Goal: Information Seeking & Learning: Understand process/instructions

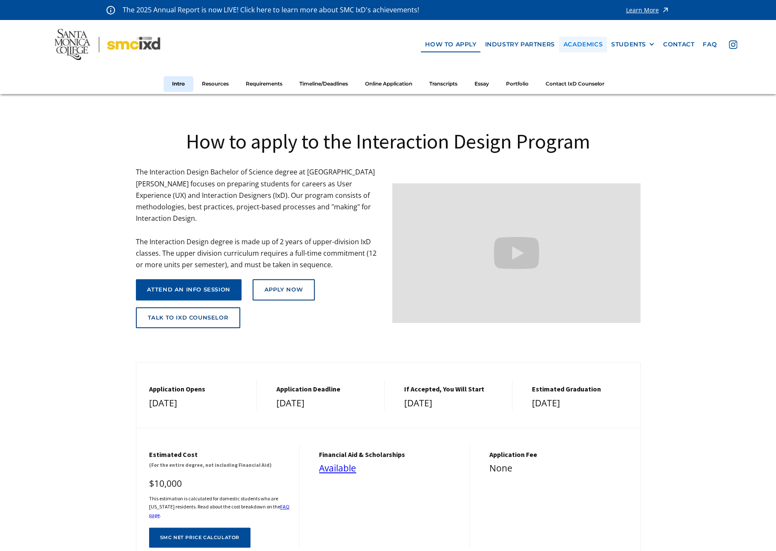
click at [585, 46] on link "Academics" at bounding box center [582, 45] width 48 height 16
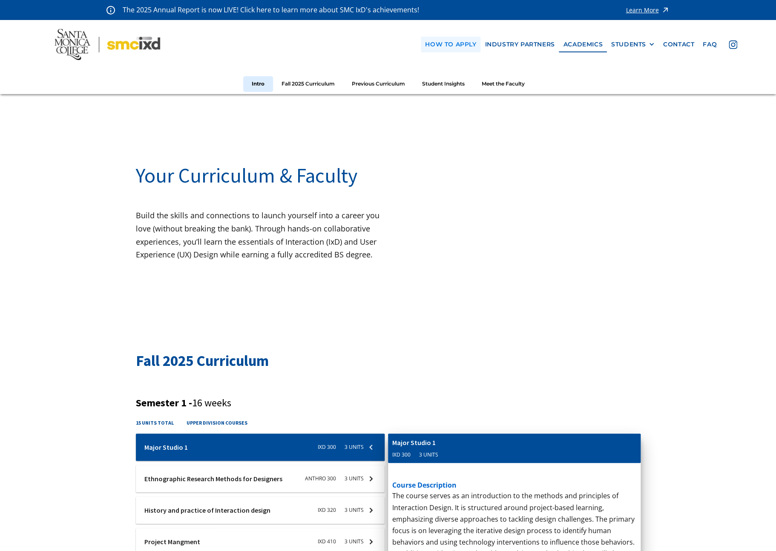
click at [438, 45] on link "how to apply" at bounding box center [451, 45] width 60 height 16
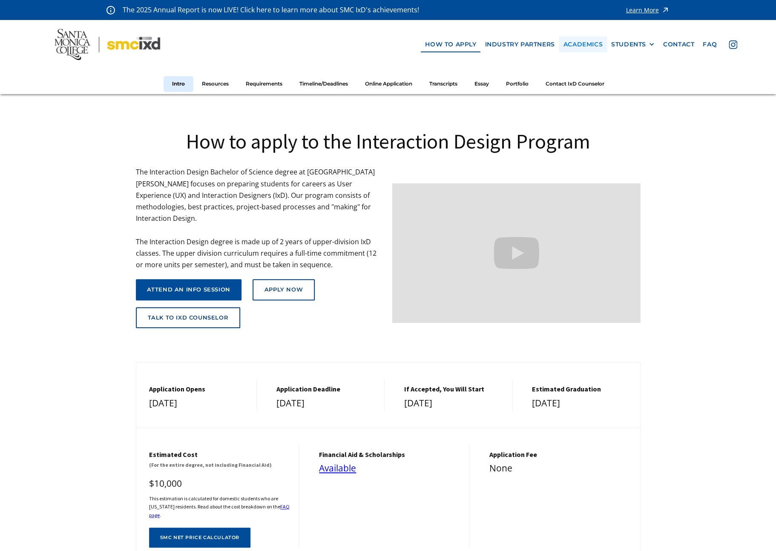
click at [590, 43] on link "Academics" at bounding box center [582, 45] width 48 height 16
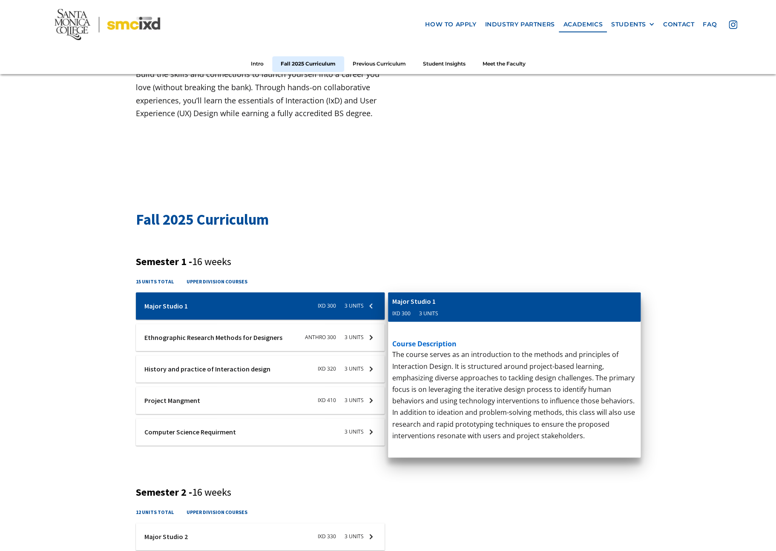
scroll to position [181, 0]
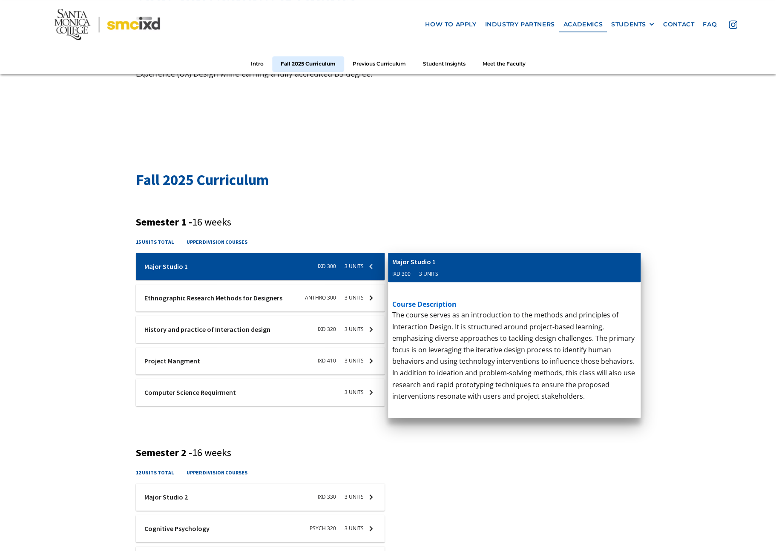
drag, startPoint x: 412, startPoint y: 275, endPoint x: 392, endPoint y: 276, distance: 20.0
click at [392, 276] on div "Computer Science Requirment 3 units" at bounding box center [514, 268] width 252 height 30
click at [269, 293] on div at bounding box center [260, 297] width 249 height 27
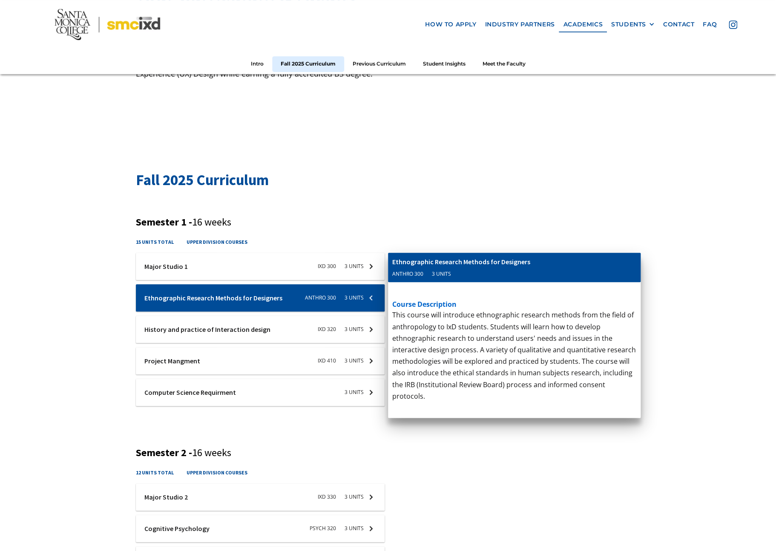
click at [277, 326] on div at bounding box center [260, 329] width 249 height 27
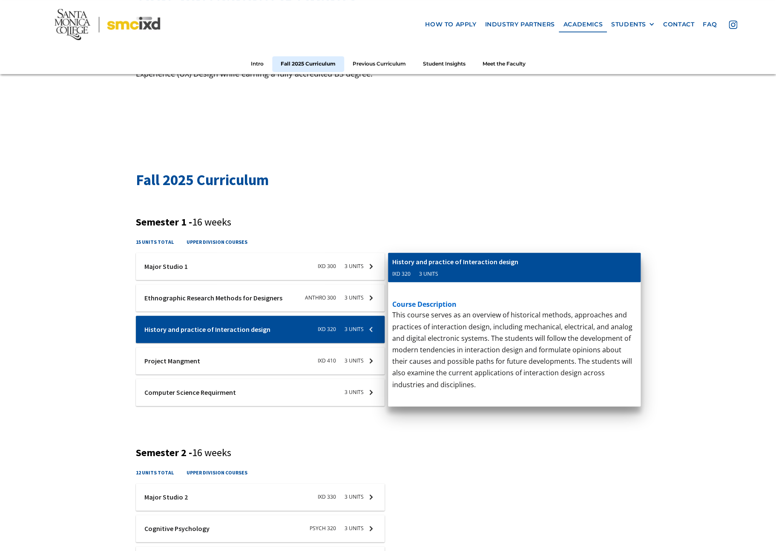
click at [275, 363] on div at bounding box center [260, 360] width 249 height 27
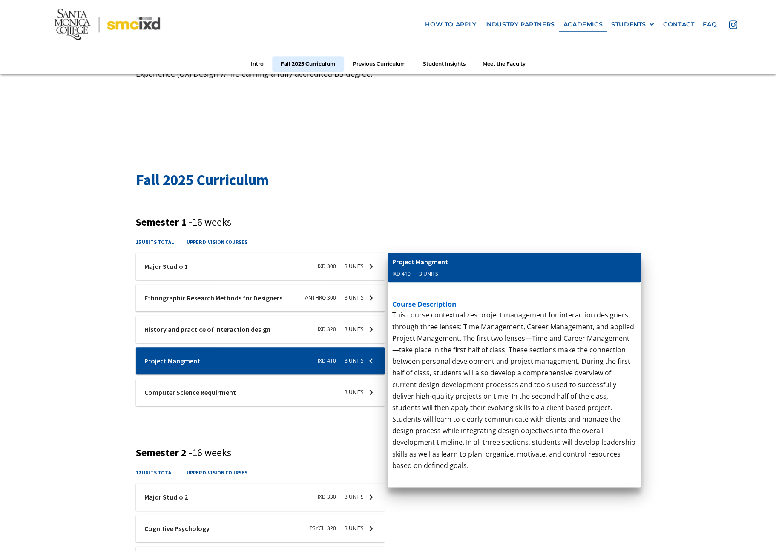
click at [286, 401] on div at bounding box center [260, 392] width 249 height 27
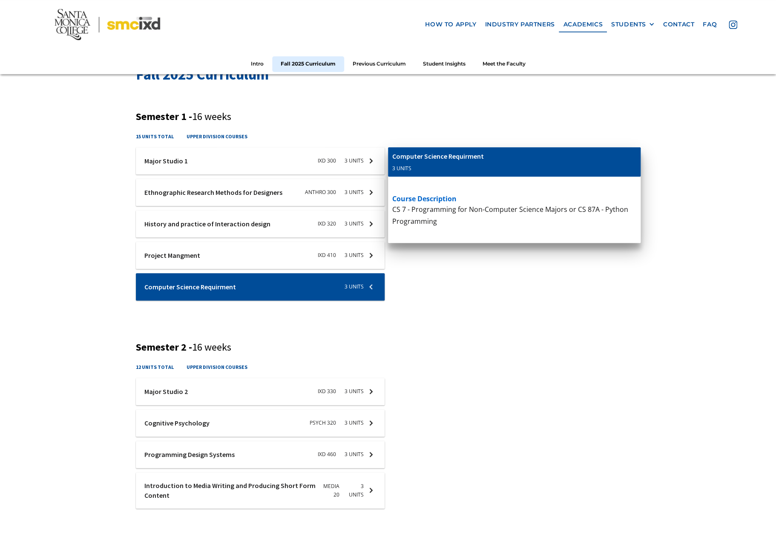
scroll to position [373, 0]
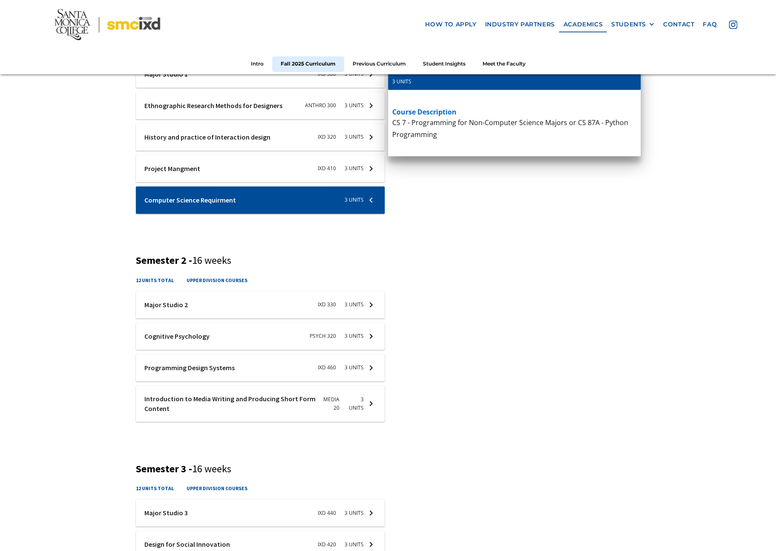
click at [253, 403] on div at bounding box center [260, 404] width 249 height 36
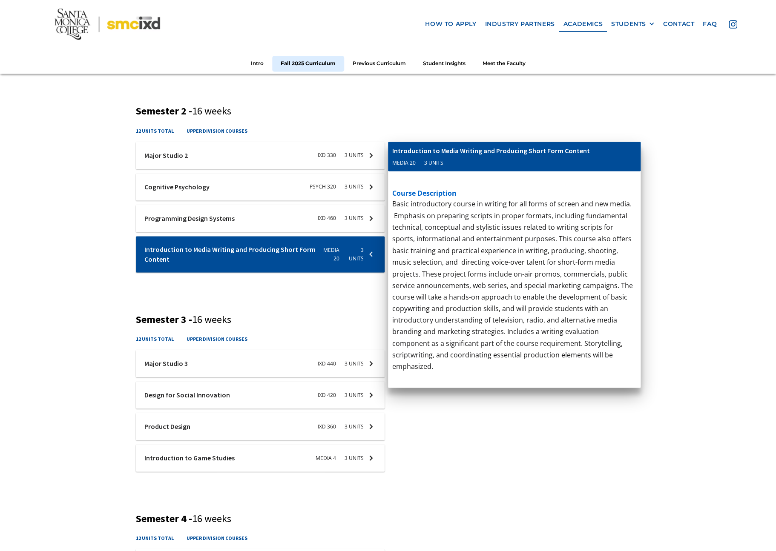
scroll to position [662, 0]
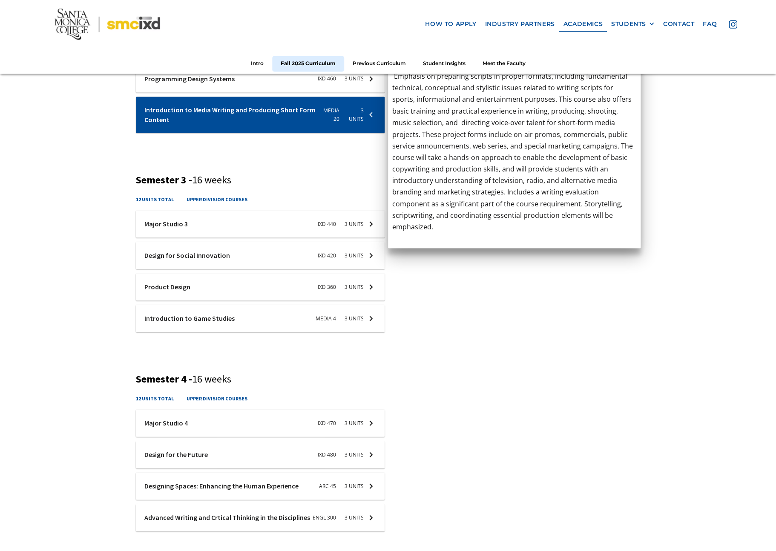
click at [210, 320] on div at bounding box center [260, 318] width 249 height 27
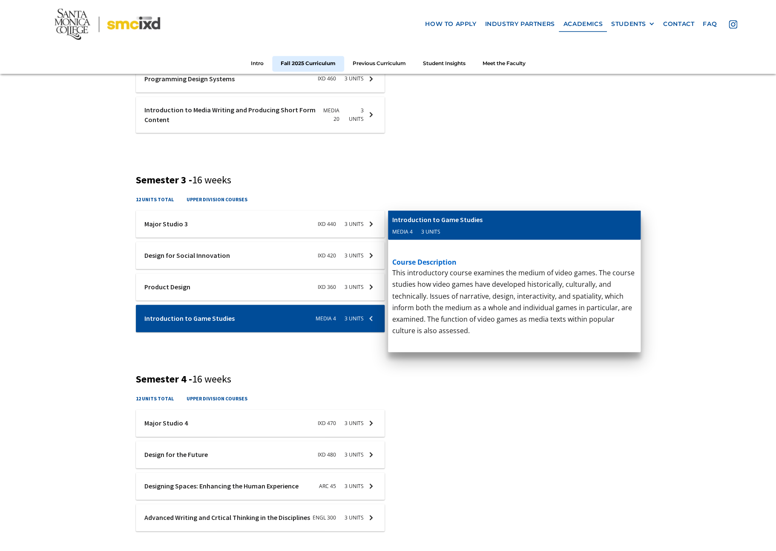
drag, startPoint x: 507, startPoint y: 218, endPoint x: 517, endPoint y: 228, distance: 14.5
click at [517, 228] on div "Introduction to Game Studies Media 4 3 units" at bounding box center [514, 225] width 252 height 30
click at [97, 321] on div "Fall 2025 Curriculum Semester 1 - 16 weeks 15 units total upper division course…" at bounding box center [388, 122] width 776 height 952
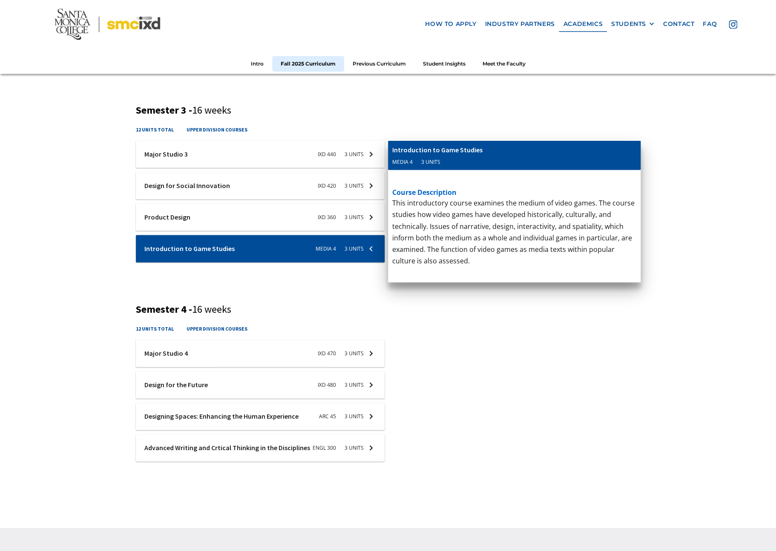
scroll to position [768, 0]
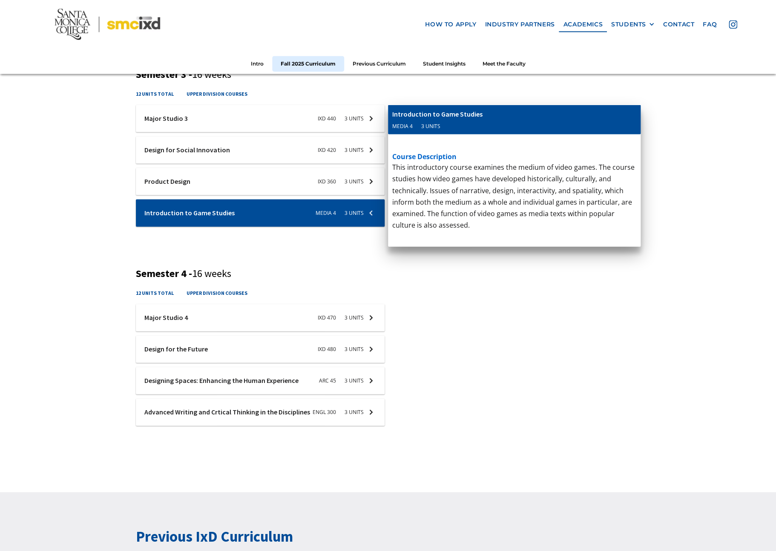
click at [310, 381] on div at bounding box center [260, 380] width 249 height 27
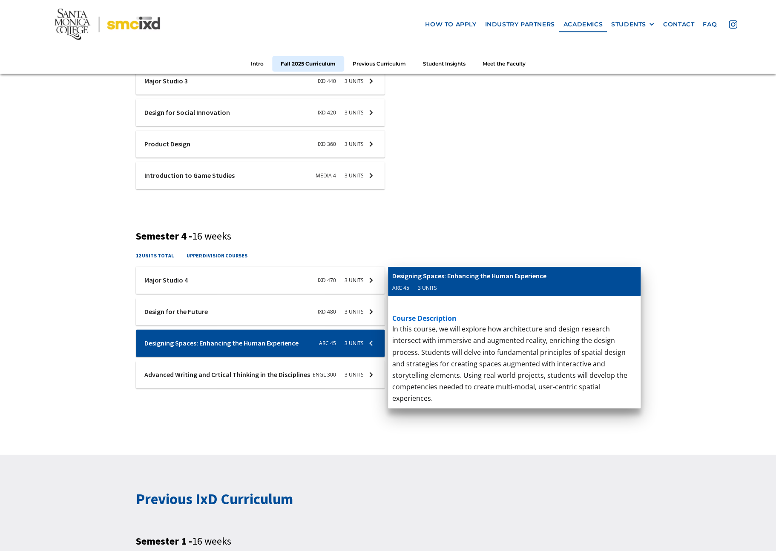
scroll to position [848, 0]
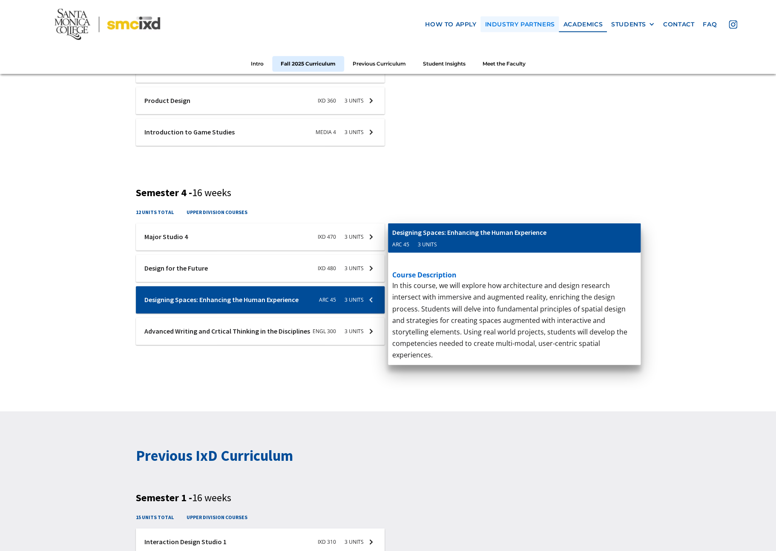
click at [504, 20] on link "industry partners" at bounding box center [519, 25] width 78 height 16
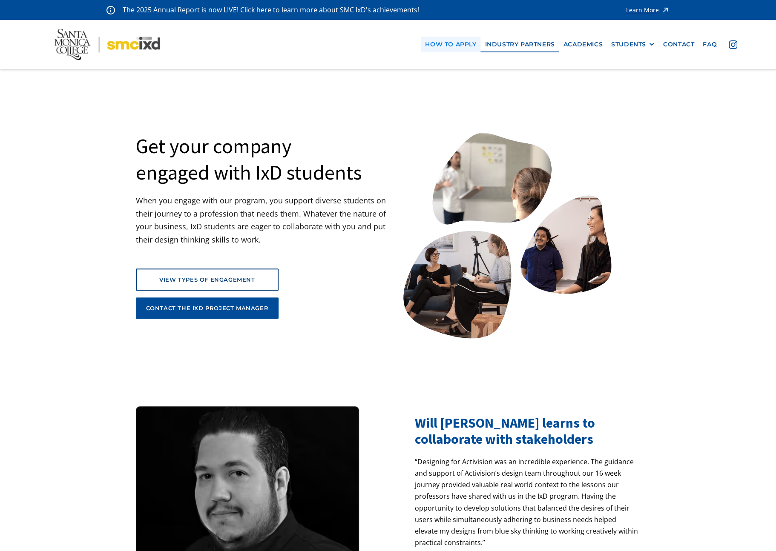
click at [445, 40] on link "how to apply" at bounding box center [451, 45] width 60 height 16
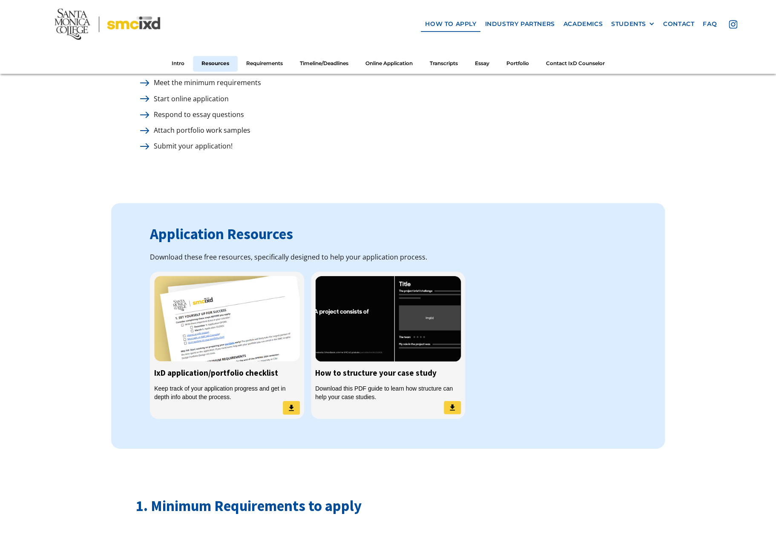
scroll to position [455, 0]
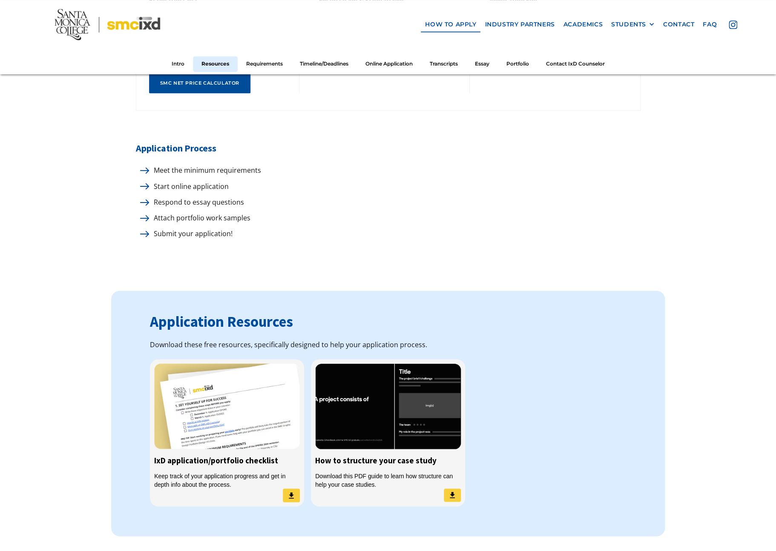
click at [143, 165] on div at bounding box center [143, 170] width 14 height 11
click at [144, 167] on img at bounding box center [144, 170] width 9 height 6
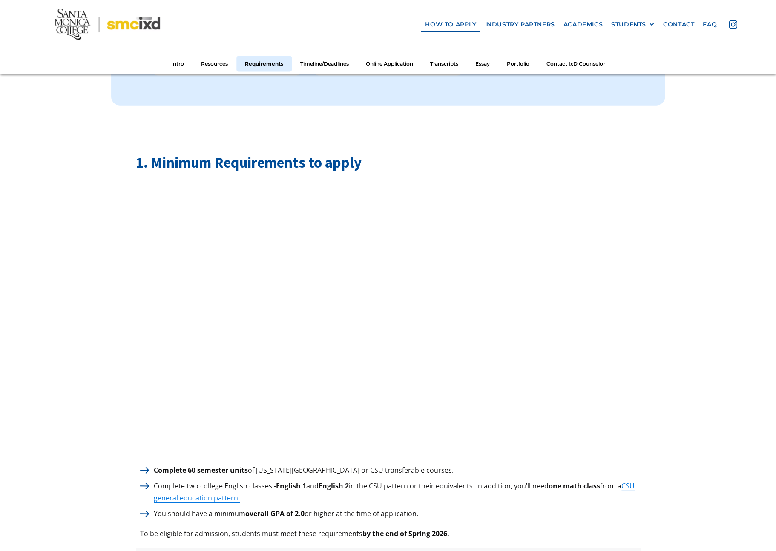
scroll to position [1013, 0]
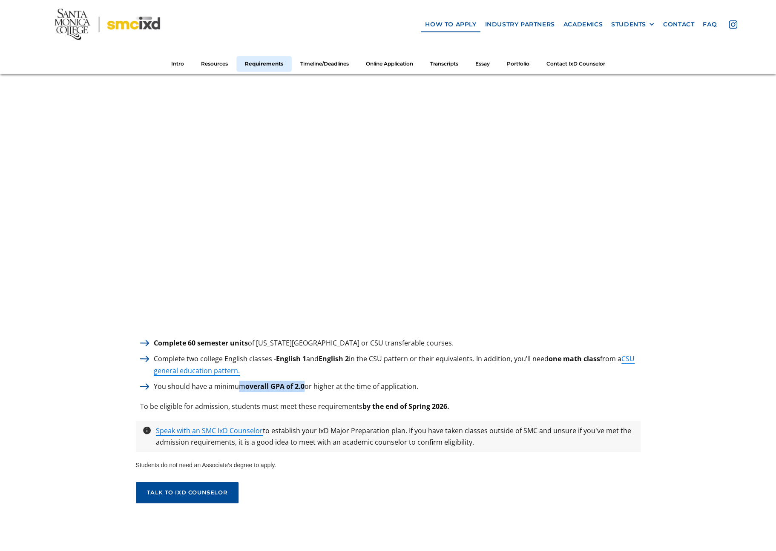
drag, startPoint x: 241, startPoint y: 381, endPoint x: 304, endPoint y: 386, distance: 63.2
click at [304, 386] on p "You should have a minimum overall GPA of 2.0 or higher at the time of applicati…" at bounding box center [285, 386] width 273 height 11
click at [197, 367] on link "CSU general education pattern." at bounding box center [394, 364] width 481 height 21
